Goal: Book appointment/travel/reservation

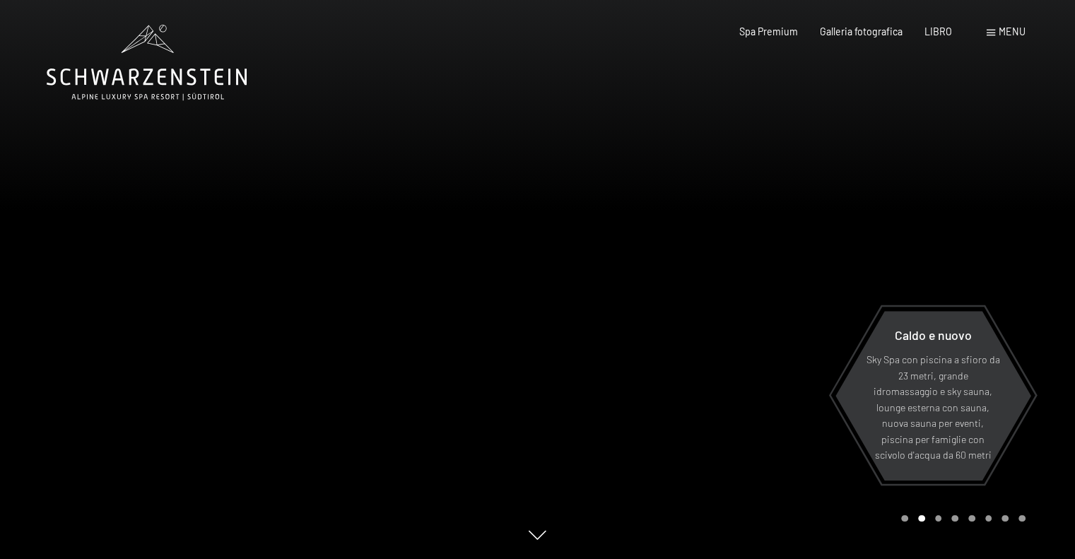
click at [1011, 32] on font "menu" at bounding box center [1012, 31] width 27 height 12
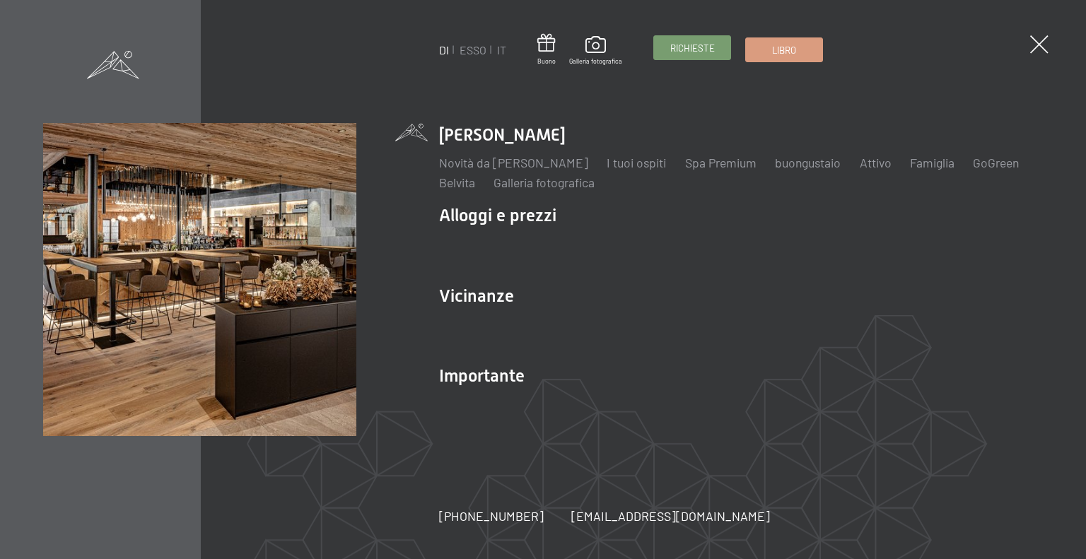
click at [711, 51] on font "Richieste" at bounding box center [692, 47] width 45 height 11
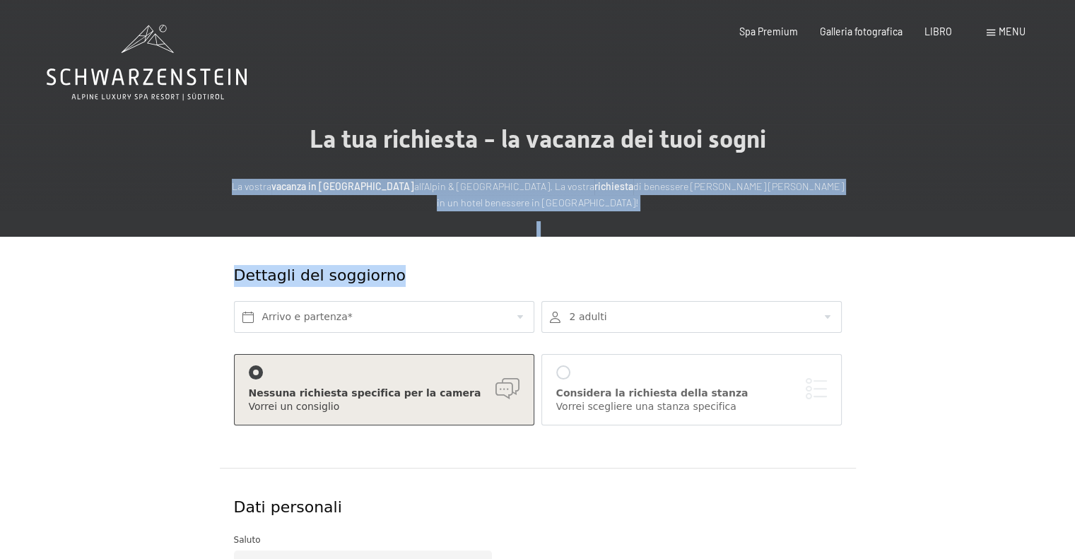
drag, startPoint x: 1073, startPoint y: 153, endPoint x: 1075, endPoint y: 269, distance: 115.2
click at [1075, 269] on div "La tua richiesta - la vacanza dei tuoi sogni La vostra vacanza in Alto Adige al…" at bounding box center [537, 527] width 1075 height 806
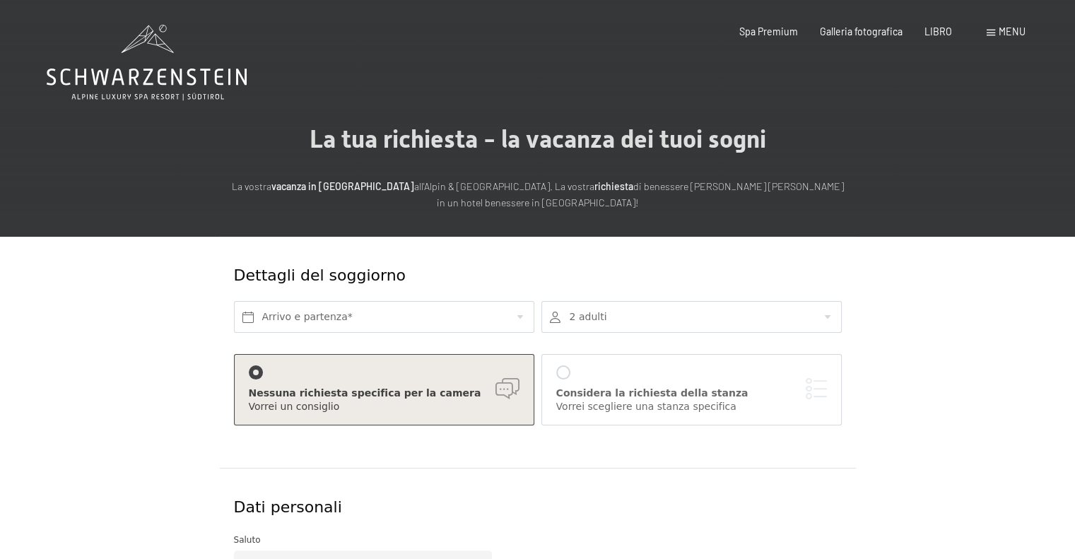
click at [981, 34] on div "Libro Richieste Spa Premium Galleria fotografica LIBRO menu DI ESSO IT Buono Ga…" at bounding box center [860, 32] width 329 height 14
click at [935, 33] on font "LIBRO" at bounding box center [939, 29] width 28 height 12
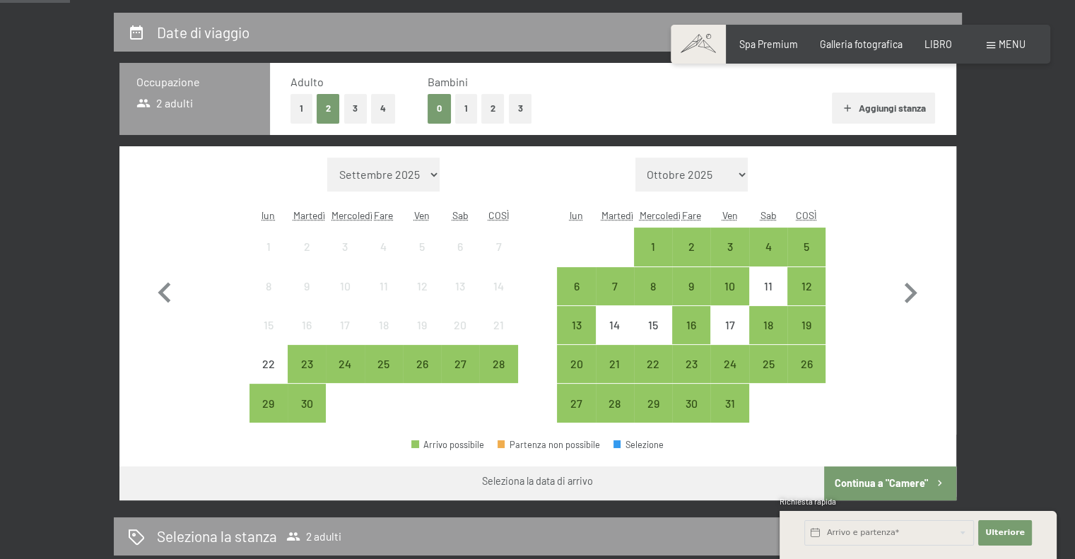
scroll to position [250, 0]
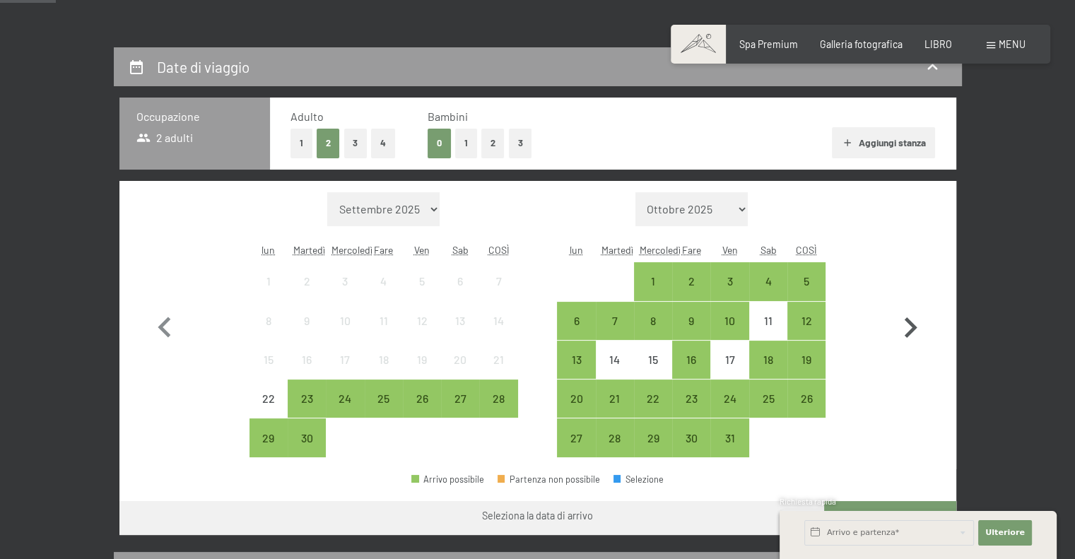
click at [911, 329] on icon "button" at bounding box center [911, 327] width 13 height 21
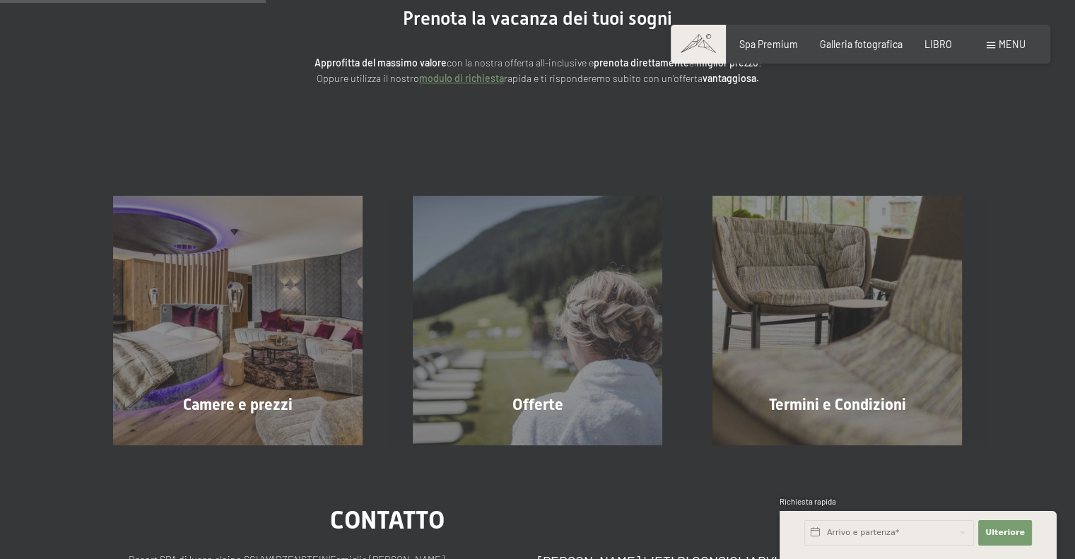
scroll to position [160, 0]
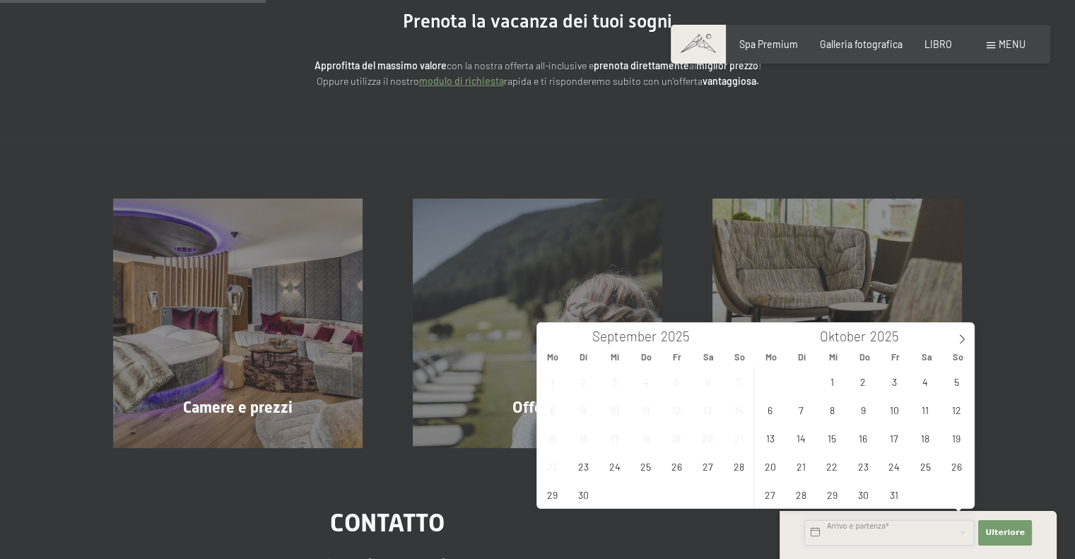
click at [871, 525] on input "text" at bounding box center [889, 532] width 170 height 25
click at [962, 333] on span at bounding box center [962, 335] width 24 height 24
click at [923, 471] on span "27" at bounding box center [926, 466] width 28 height 28
type input "Sa. 27.12.2025"
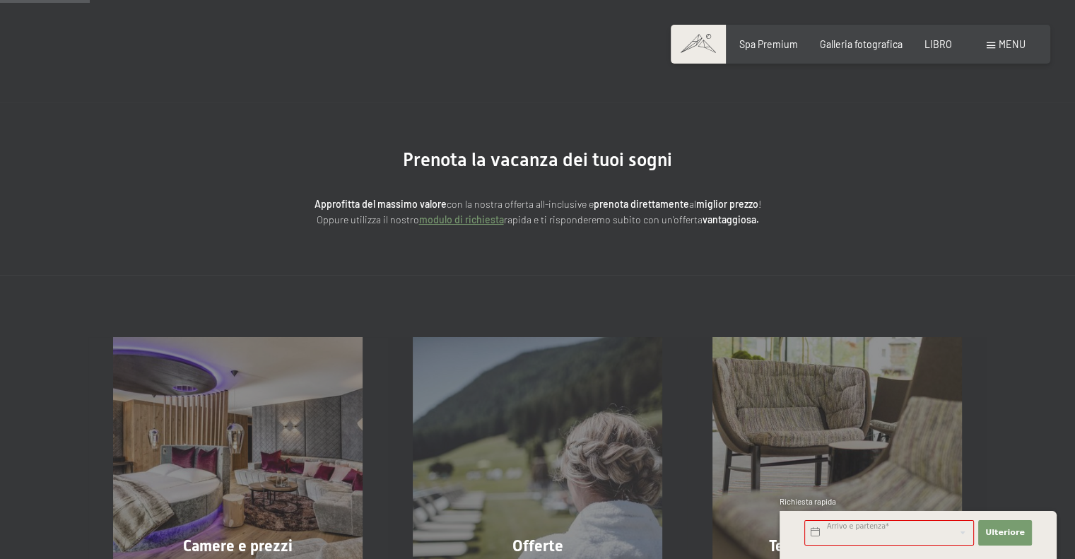
scroll to position [0, 0]
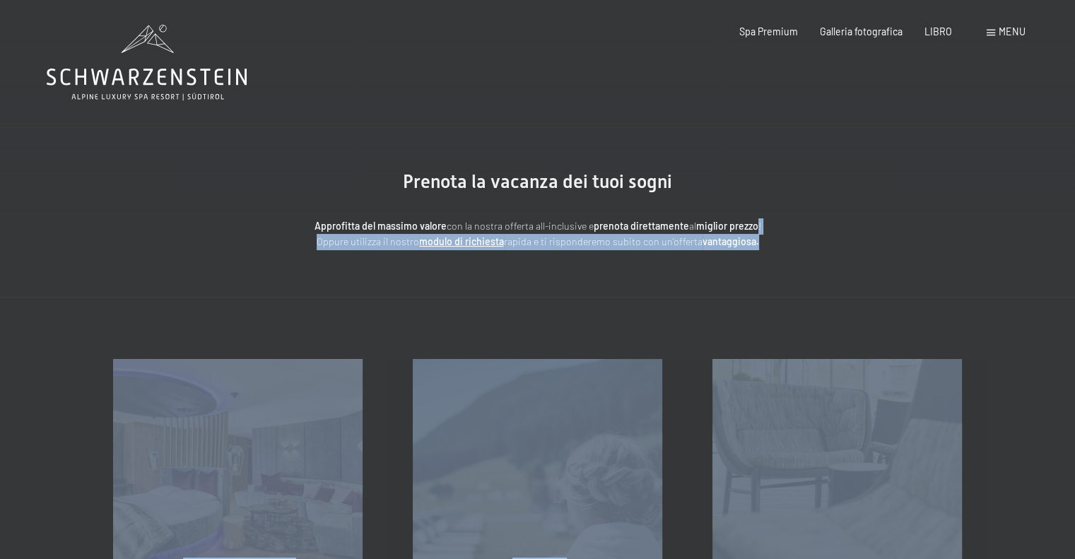
drag, startPoint x: 1074, startPoint y: 233, endPoint x: 1080, endPoint y: 341, distance: 109.0
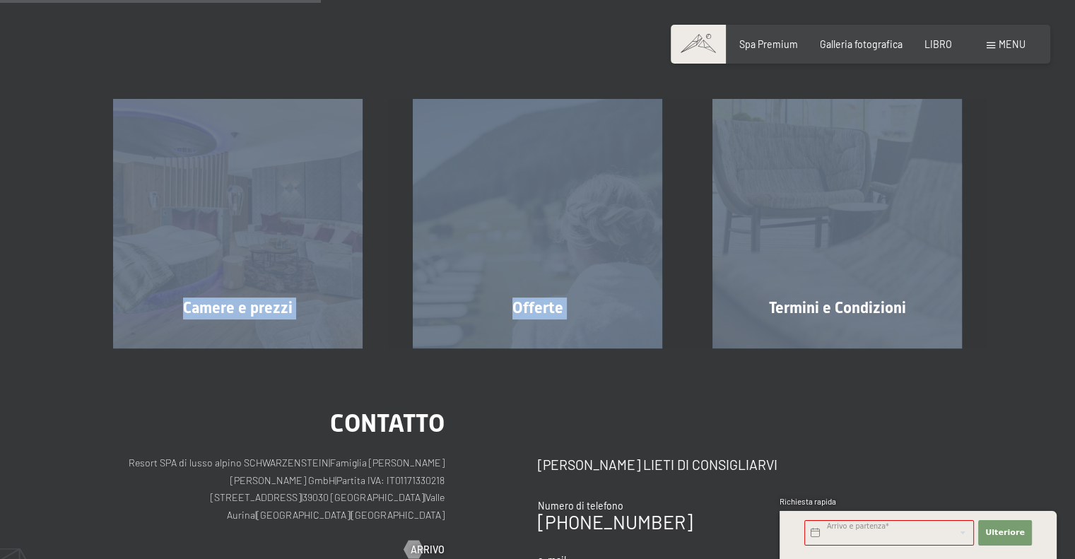
scroll to position [308, 0]
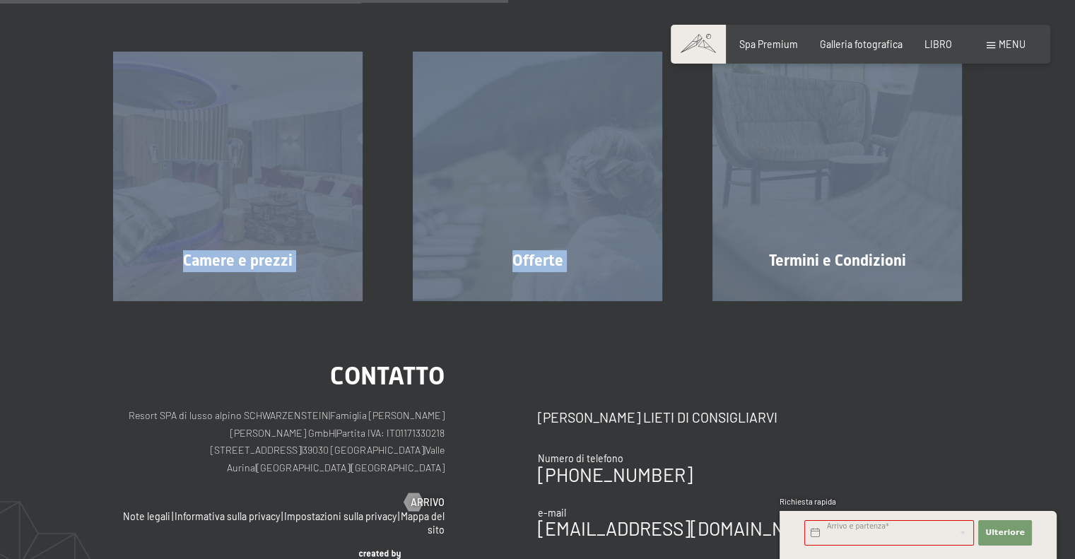
click at [1066, 370] on div "contatto Resort SPA di lusso alpino SCHWARZENSTEIN | Famiglia Zimmerhofer Otmar…" at bounding box center [537, 552] width 1075 height 502
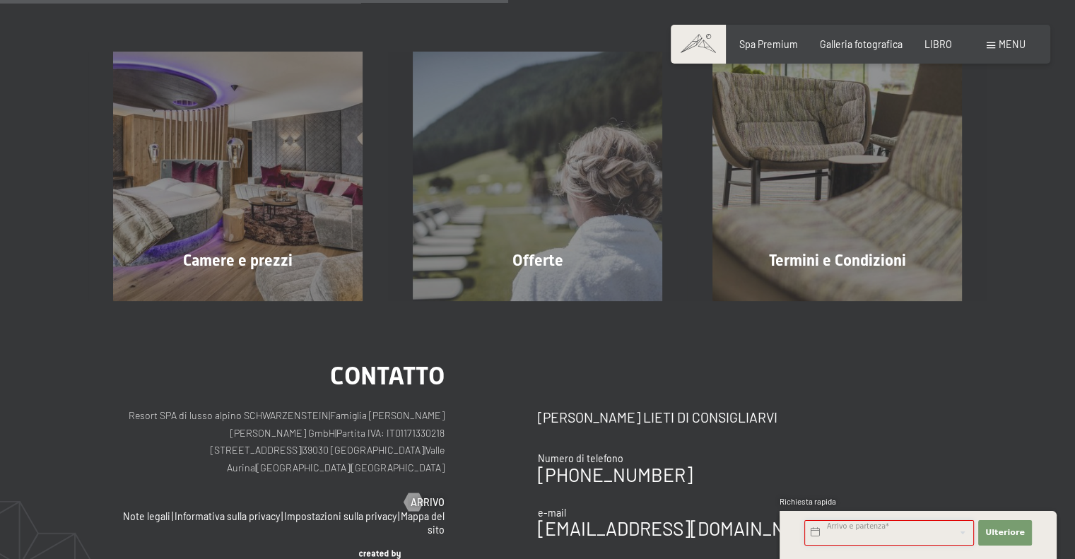
click at [848, 531] on input "text" at bounding box center [889, 532] width 170 height 25
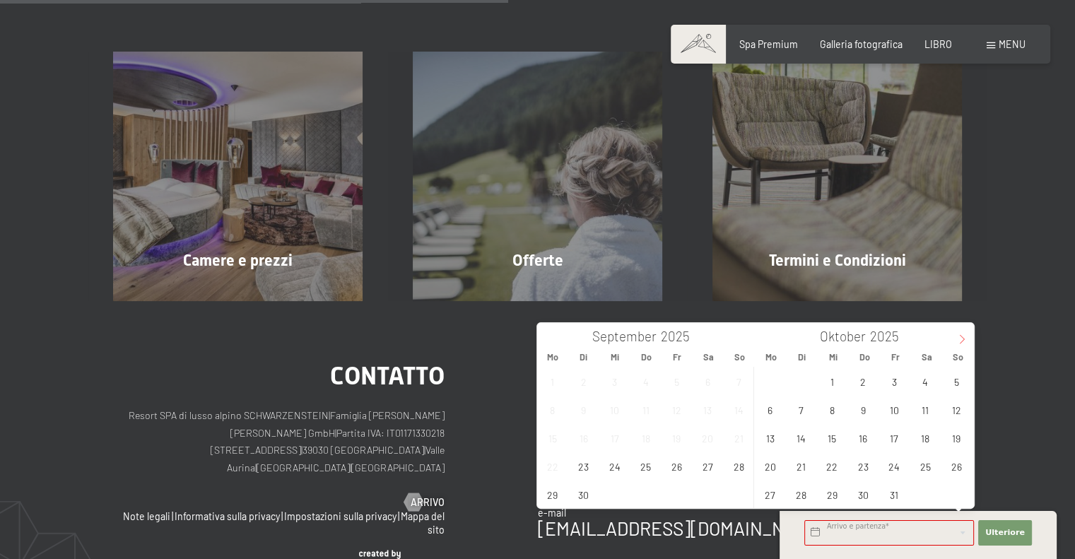
click at [961, 341] on icon at bounding box center [962, 339] width 10 height 10
click at [913, 464] on span "27" at bounding box center [926, 466] width 28 height 28
type input "Sa. 27.12.2025"
click at [1012, 532] on font "Ulteriore" at bounding box center [1005, 532] width 40 height 9
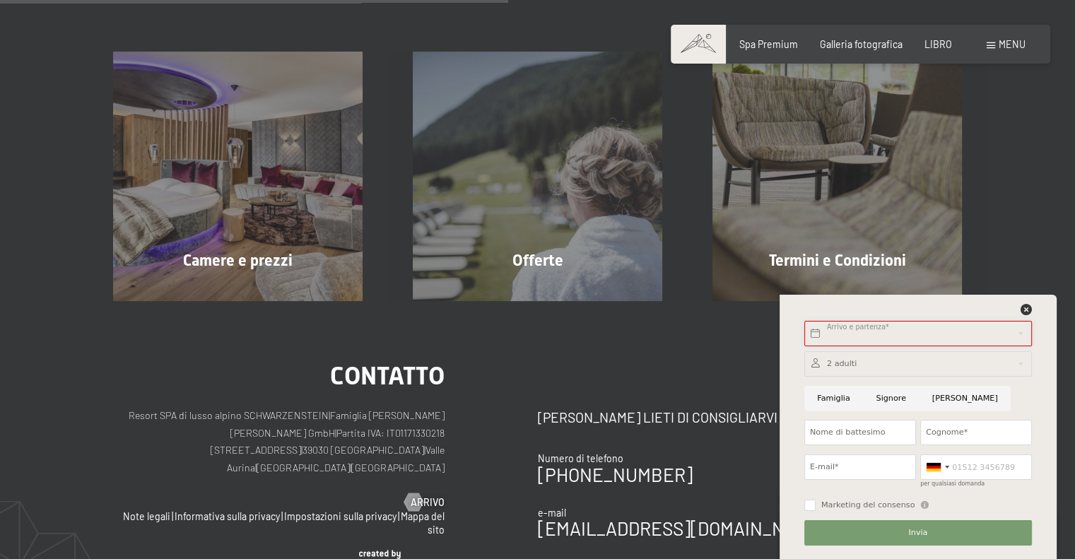
click at [907, 335] on input "text" at bounding box center [918, 333] width 228 height 25
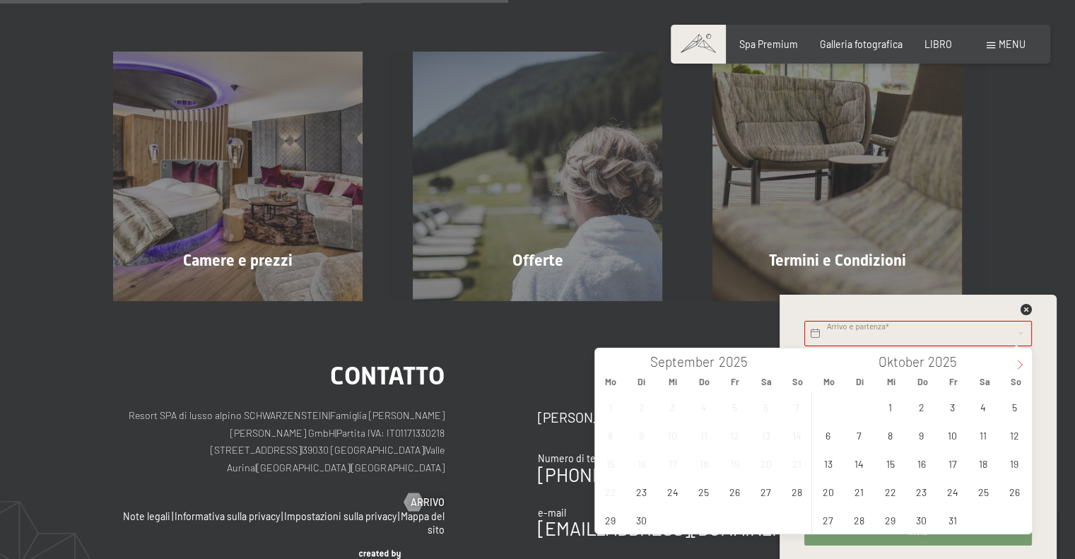
click at [1022, 364] on icon at bounding box center [1019, 365] width 5 height 9
click at [984, 497] on span "27" at bounding box center [984, 492] width 28 height 28
type input "Sa. 27.12.2025"
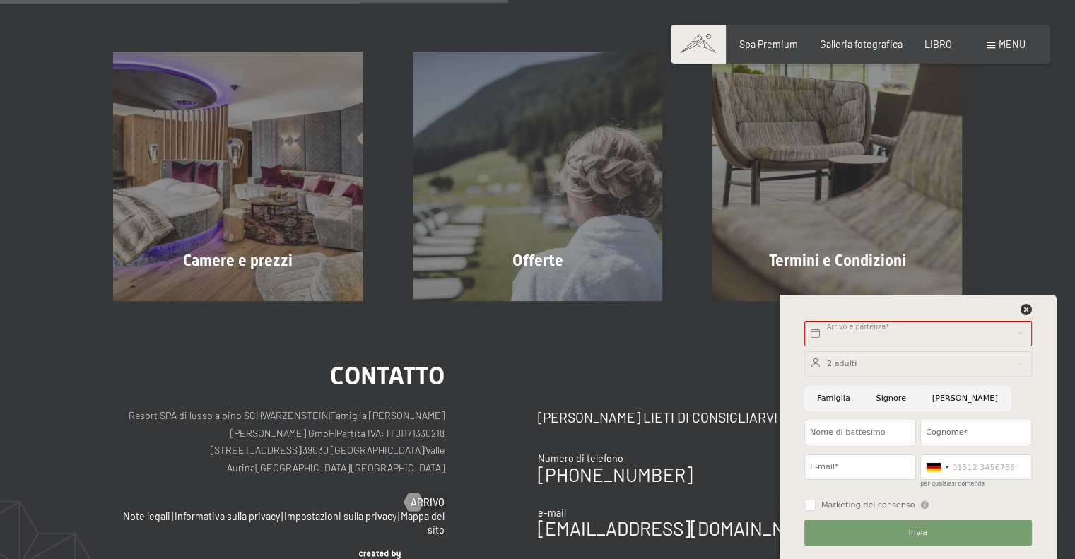
click at [1035, 234] on div "Camere e prezzi Saperne di più Offerte Saperne di più Termini e Condizioni Sape…" at bounding box center [537, 145] width 1075 height 312
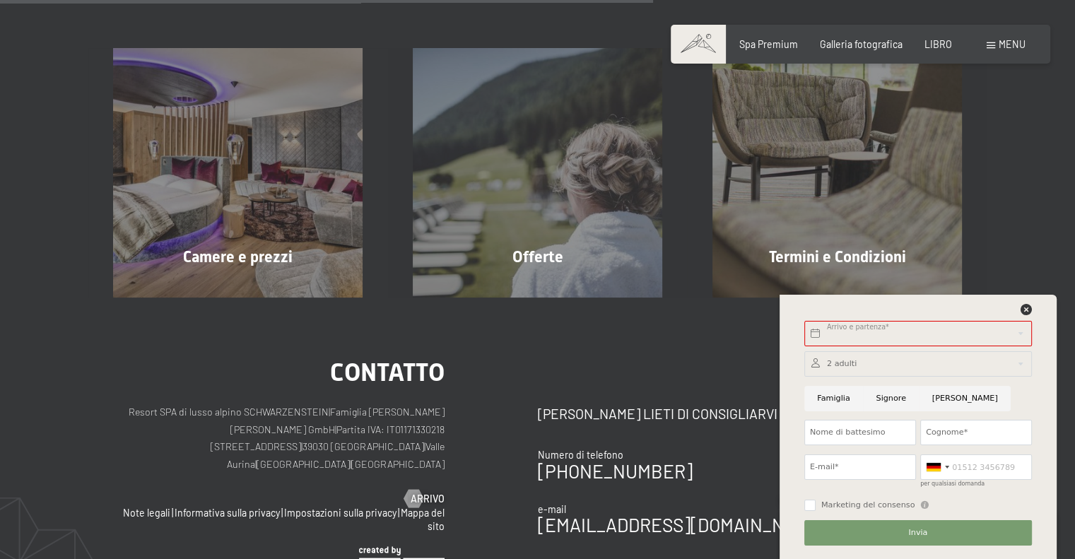
scroll to position [300, 0]
